Goal: Task Accomplishment & Management: Manage account settings

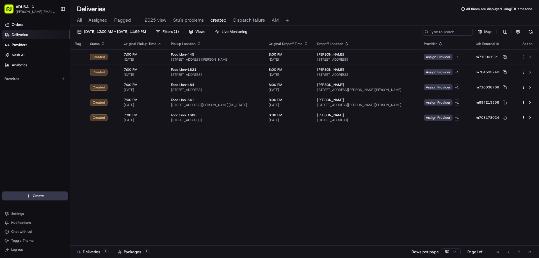
click at [79, 20] on span "All" at bounding box center [79, 20] width 5 height 7
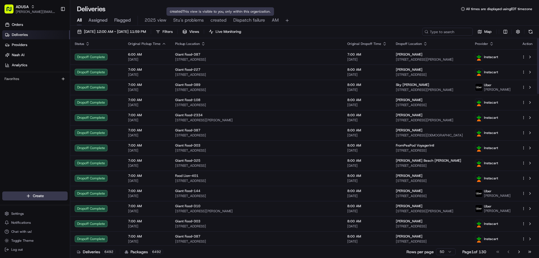
click at [238, 20] on span "Dispatch failure" at bounding box center [249, 20] width 32 height 7
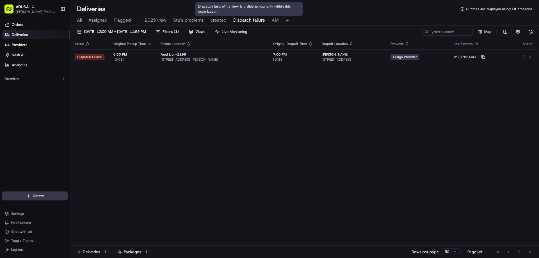
click at [215, 19] on span "created" at bounding box center [218, 20] width 16 height 7
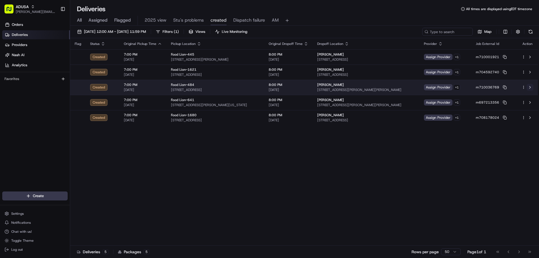
click at [529, 88] on button at bounding box center [529, 87] width 7 height 7
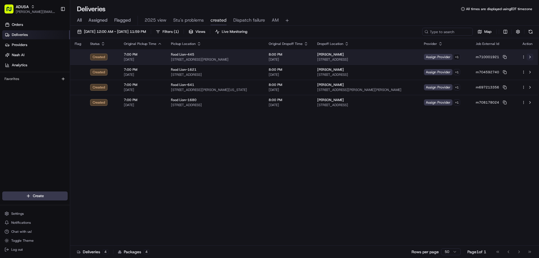
click at [529, 55] on button at bounding box center [529, 57] width 7 height 7
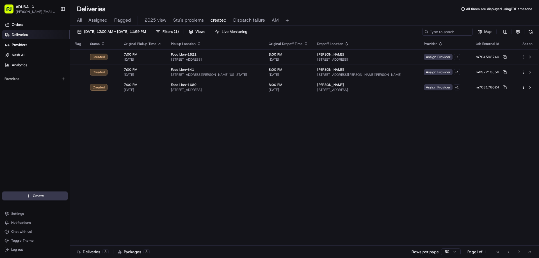
click at [83, 18] on div "All Assigned Flagged 2025 view Stu's problems created Dispatch failure AM" at bounding box center [304, 21] width 469 height 10
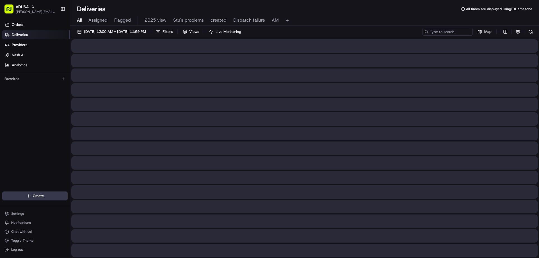
click at [81, 18] on span "All" at bounding box center [79, 20] width 5 height 7
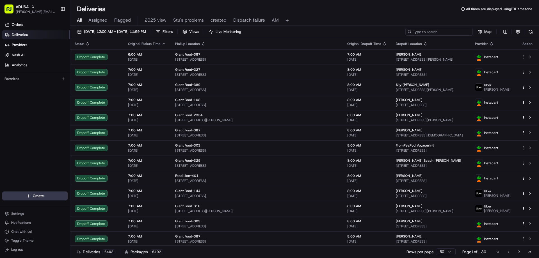
paste input "m707986213"
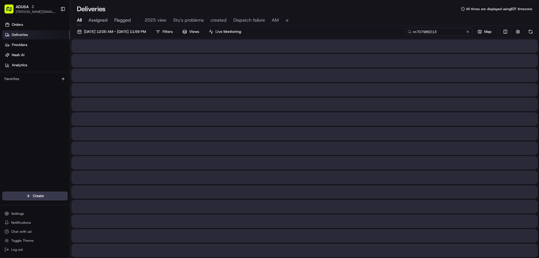
type input "m707986213"
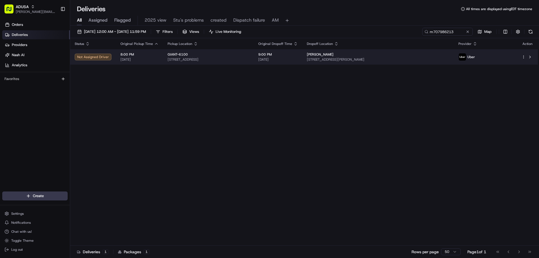
click at [95, 55] on div "Not Assigned Driver" at bounding box center [93, 57] width 37 height 7
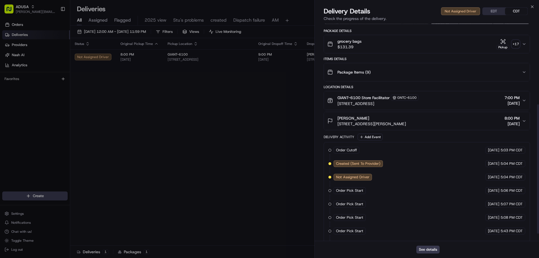
scroll to position [63, 0]
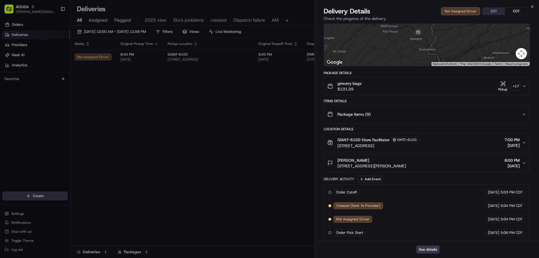
click at [529, 6] on div "Close Delivery Details Not Assigned Driver EDT CDT Check the progress of the de…" at bounding box center [426, 129] width 224 height 258
click at [530, 6] on icon "button" at bounding box center [532, 6] width 4 height 4
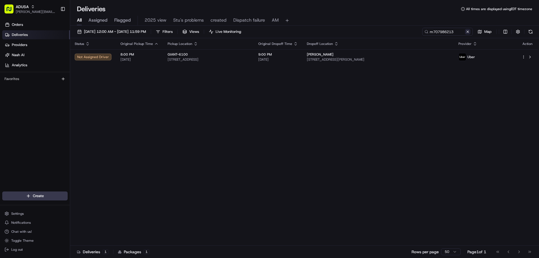
click at [467, 32] on button at bounding box center [468, 32] width 6 height 6
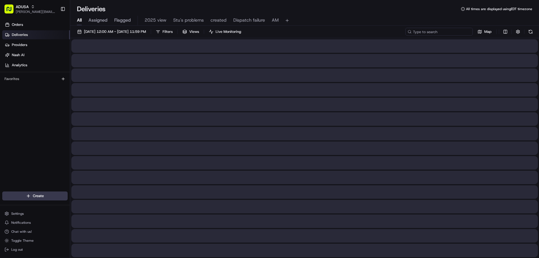
paste input "m704592740"
type input "m704592740"
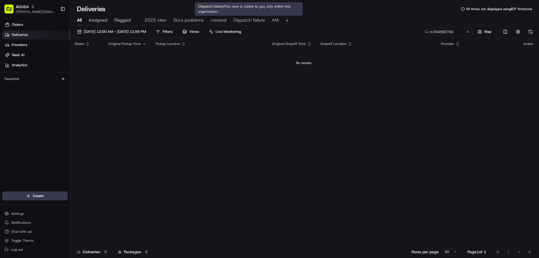
click at [227, 18] on div "All Assigned Flagged 2025 view Stu's problems created Dispatch failure AM" at bounding box center [304, 21] width 469 height 10
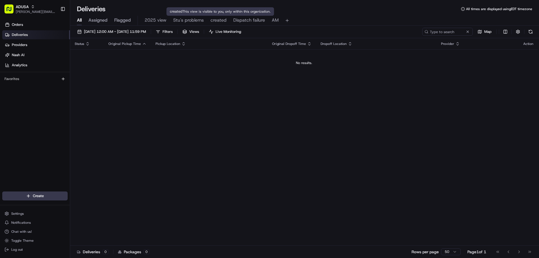
click at [220, 19] on span "created" at bounding box center [218, 20] width 16 height 7
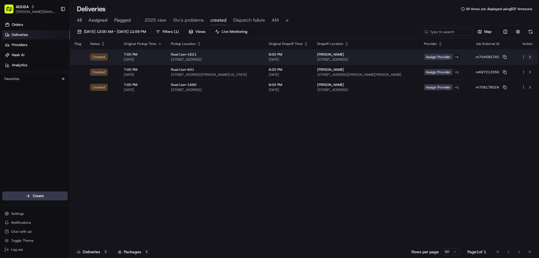
click at [530, 56] on button at bounding box center [529, 57] width 7 height 7
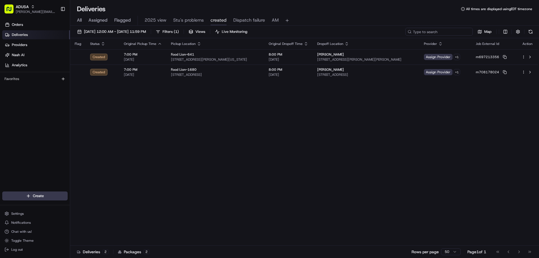
paste input "m708783337"
type input "m708783337"
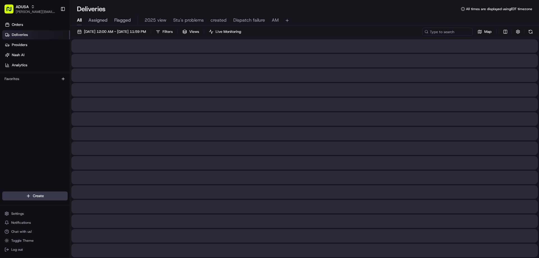
click at [81, 19] on span "All" at bounding box center [79, 20] width 5 height 7
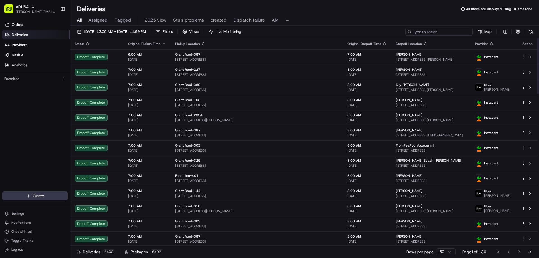
paste input "m708783337"
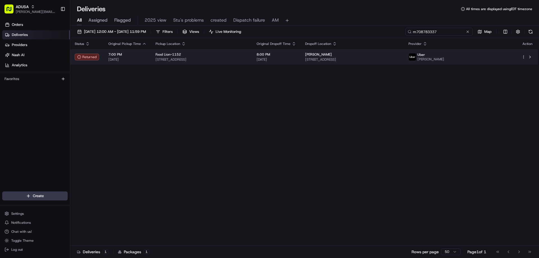
type input "m708783337"
click at [88, 53] on td "Returned" at bounding box center [87, 56] width 34 height 15
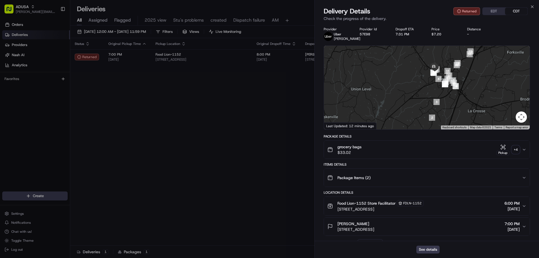
drag, startPoint x: 451, startPoint y: 99, endPoint x: 444, endPoint y: 51, distance: 48.4
click at [444, 51] on div at bounding box center [427, 88] width 206 height 84
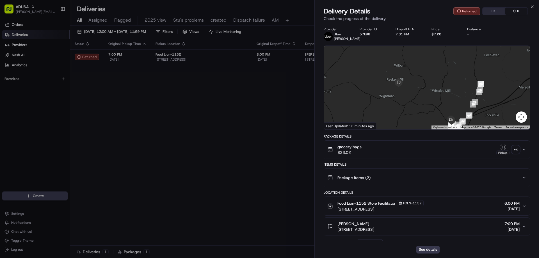
drag, startPoint x: 432, startPoint y: 70, endPoint x: 435, endPoint y: 109, distance: 40.0
click at [435, 109] on div at bounding box center [427, 88] width 206 height 84
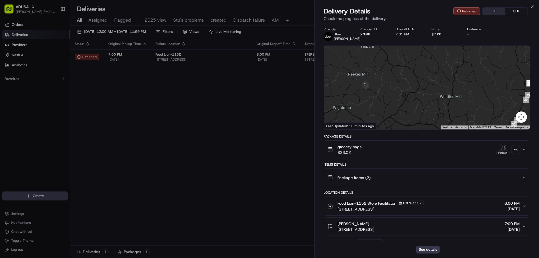
drag, startPoint x: 456, startPoint y: 88, endPoint x: 424, endPoint y: 89, distance: 32.8
click at [424, 89] on div at bounding box center [427, 88] width 206 height 84
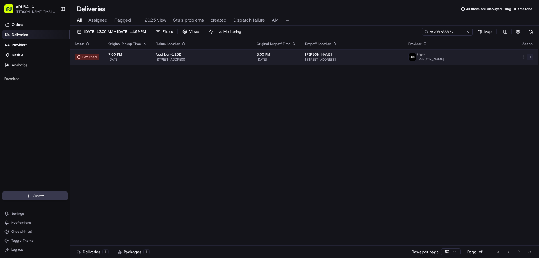
click at [531, 59] on button at bounding box center [529, 57] width 7 height 7
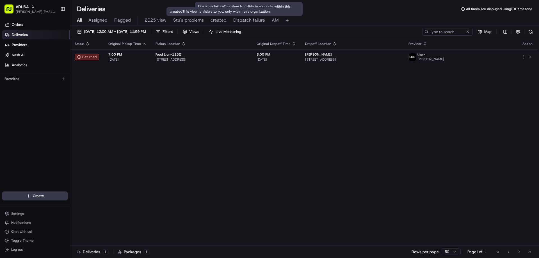
click at [212, 20] on span "created" at bounding box center [218, 20] width 16 height 7
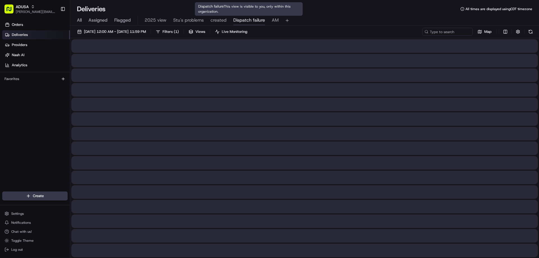
click at [243, 21] on span "Dispatch failure" at bounding box center [249, 20] width 32 height 7
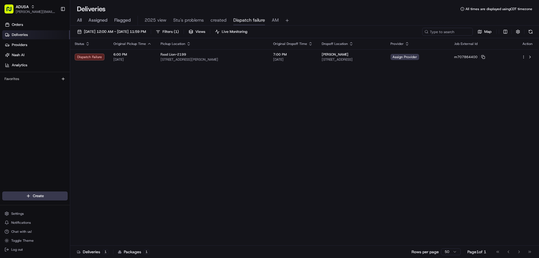
drag, startPoint x: 458, startPoint y: 31, endPoint x: 82, endPoint y: 24, distance: 376.6
click at [75, 21] on div "All Assigned Flagged 2025 view Stu's problems created Dispatch failure AM" at bounding box center [304, 21] width 469 height 10
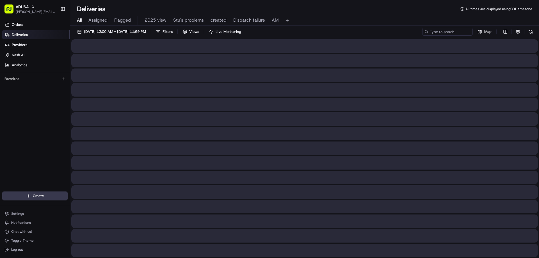
drag, startPoint x: 77, startPoint y: 17, endPoint x: 81, endPoint y: 19, distance: 3.9
click at [78, 17] on span "All" at bounding box center [79, 20] width 5 height 7
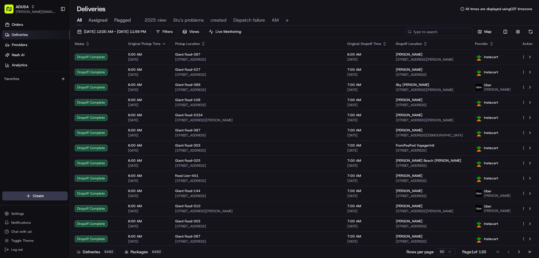
paste input "m706147389"
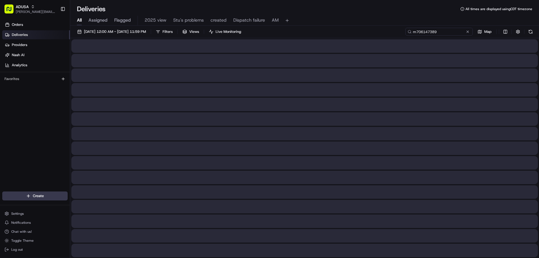
type input "m706147389"
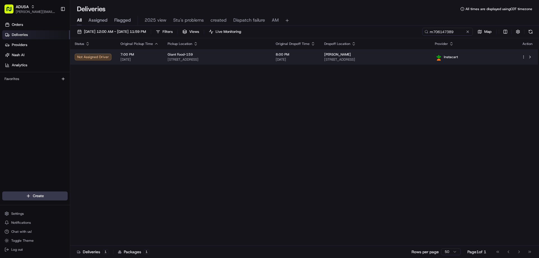
click at [99, 56] on div "Not Assigned Driver" at bounding box center [93, 57] width 37 height 7
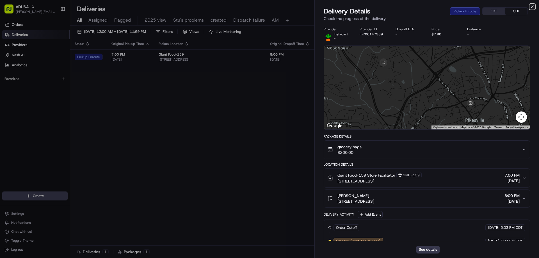
click at [533, 9] on icon "button" at bounding box center [532, 6] width 4 height 4
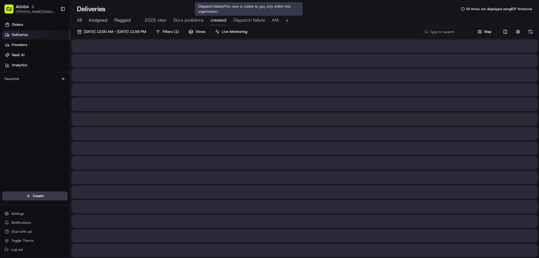
click at [224, 19] on span "created" at bounding box center [218, 20] width 16 height 7
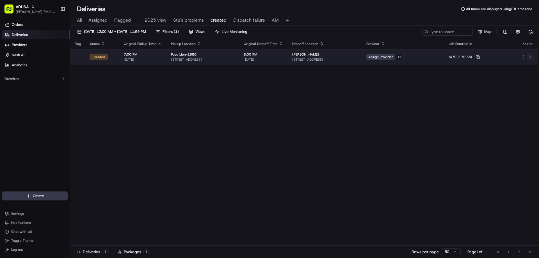
click at [527, 56] on button at bounding box center [529, 57] width 7 height 7
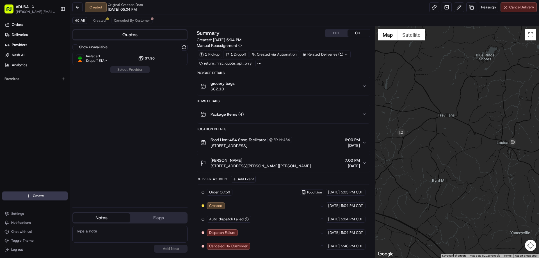
click at [514, 6] on span "Cancel Delivery" at bounding box center [521, 7] width 25 height 5
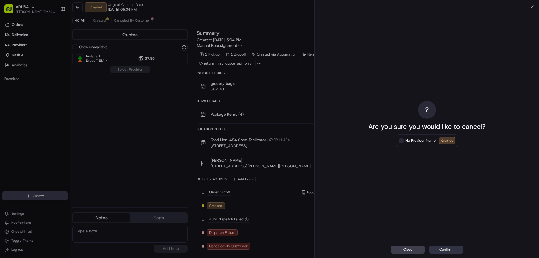
click at [444, 247] on button "Confirm" at bounding box center [446, 249] width 34 height 8
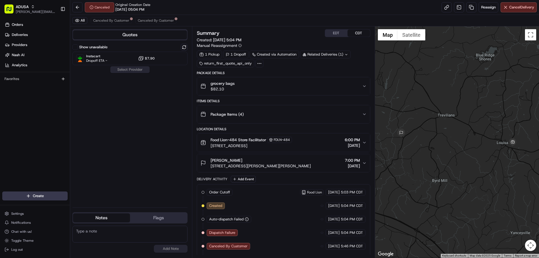
click at [91, 231] on textarea at bounding box center [129, 234] width 115 height 17
type textarea "Was unable to reach anyone at the store"
click at [163, 247] on button "Add Note" at bounding box center [171, 249] width 34 height 8
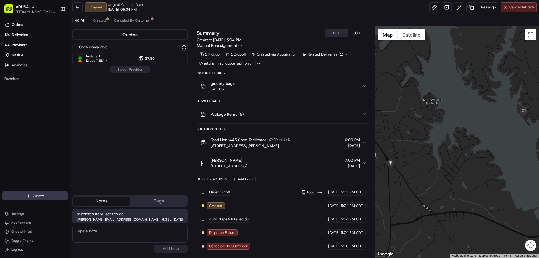
click at [523, 10] on button "Cancel Delivery" at bounding box center [518, 7] width 36 height 10
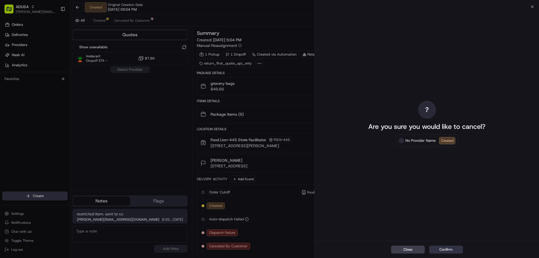
click at [449, 249] on button "Confirm" at bounding box center [446, 249] width 34 height 8
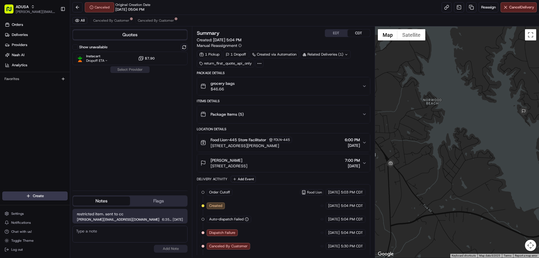
click at [90, 230] on textarea at bounding box center [129, 234] width 115 height 17
type textarea "Unable to reach store (states to call back later then hangs up)"
click at [181, 249] on button "Add Note" at bounding box center [171, 249] width 34 height 8
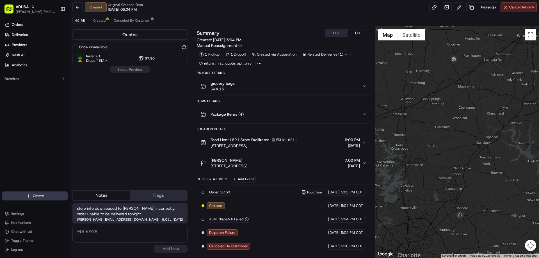
click at [525, 11] on button "Cancel Delivery" at bounding box center [518, 7] width 36 height 10
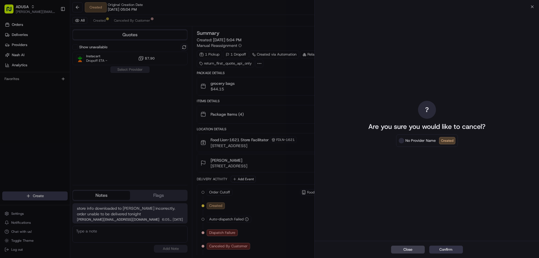
click at [450, 246] on button "Confirm" at bounding box center [446, 249] width 34 height 8
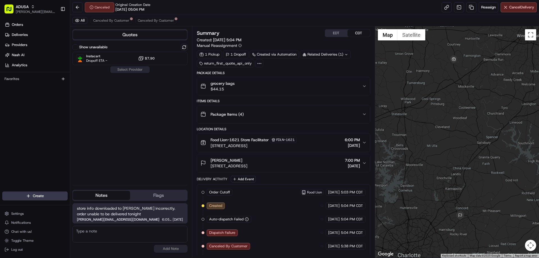
click at [109, 238] on textarea at bounding box center [129, 234] width 115 height 17
type textarea "Store informed of cancellation"
click at [161, 251] on button "Add Note" at bounding box center [171, 249] width 34 height 8
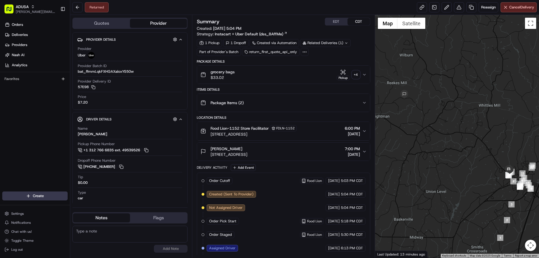
scroll to position [109, 0]
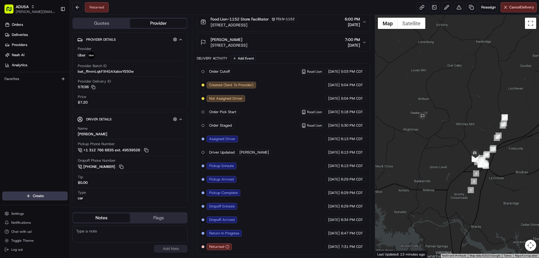
drag, startPoint x: 465, startPoint y: 161, endPoint x: 426, endPoint y: 149, distance: 41.0
click at [426, 149] on div at bounding box center [457, 136] width 164 height 243
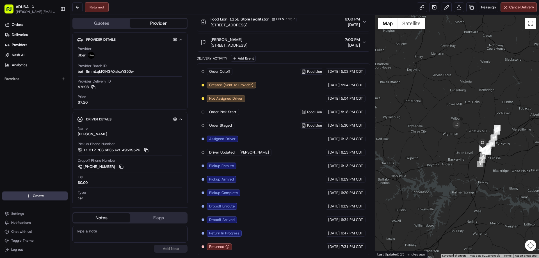
drag, startPoint x: 409, startPoint y: 146, endPoint x: 441, endPoint y: 146, distance: 32.3
click at [441, 146] on div at bounding box center [457, 136] width 164 height 243
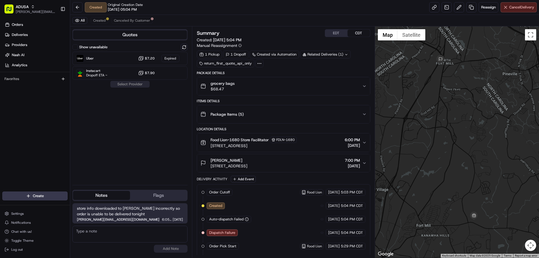
click at [507, 7] on button "Cancel Delivery" at bounding box center [518, 7] width 36 height 10
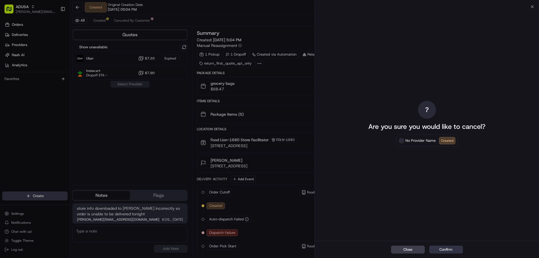
click at [455, 246] on button "Confirm" at bounding box center [446, 249] width 34 height 8
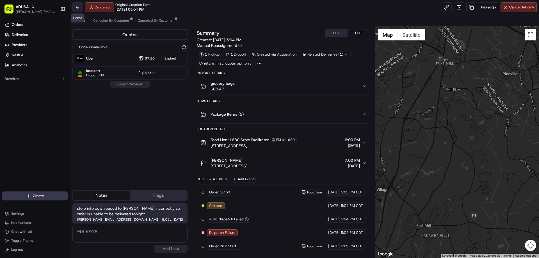
click at [75, 7] on button at bounding box center [77, 7] width 10 height 10
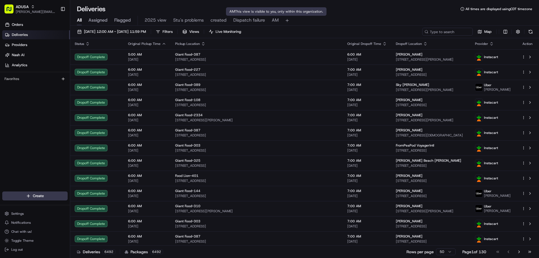
click at [261, 20] on span "Dispatch failure" at bounding box center [249, 20] width 32 height 7
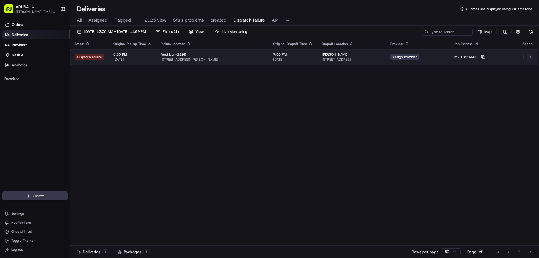
click at [532, 58] on button at bounding box center [529, 57] width 7 height 7
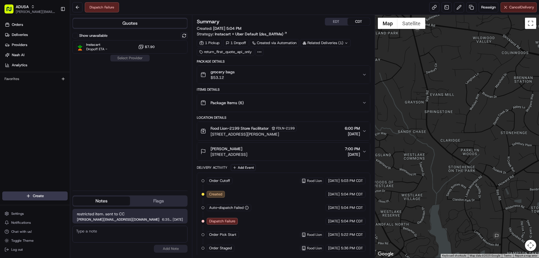
click at [525, 5] on span "Cancel Delivery" at bounding box center [521, 7] width 25 height 5
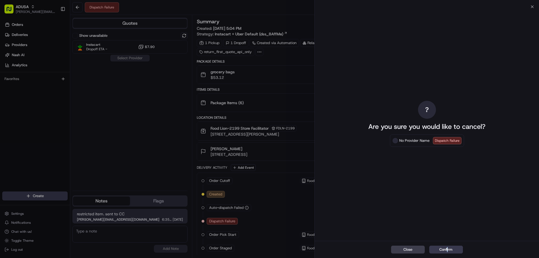
click at [448, 243] on div "Close Confirm" at bounding box center [427, 249] width 224 height 17
click at [449, 246] on button "Confirm" at bounding box center [446, 249] width 34 height 8
